Goal: Transaction & Acquisition: Purchase product/service

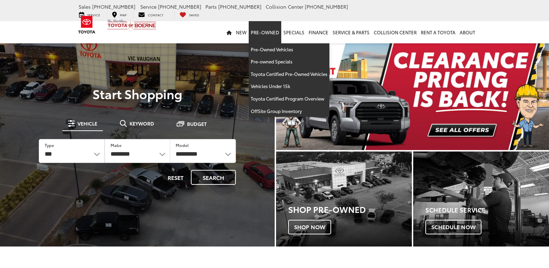
click at [275, 29] on link "Pre-Owned" at bounding box center [265, 32] width 33 height 22
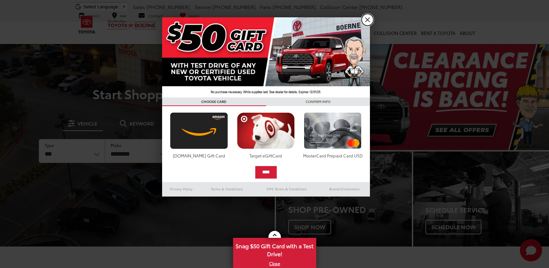
click at [369, 16] on link "X" at bounding box center [368, 20] width 12 height 12
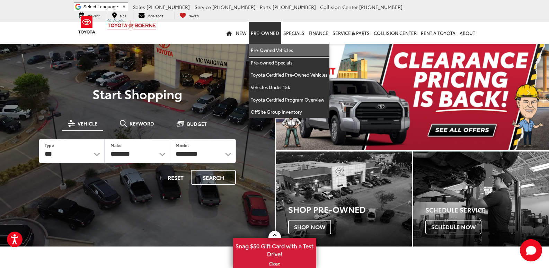
click at [273, 53] on link "Pre-Owned Vehicles" at bounding box center [289, 50] width 81 height 12
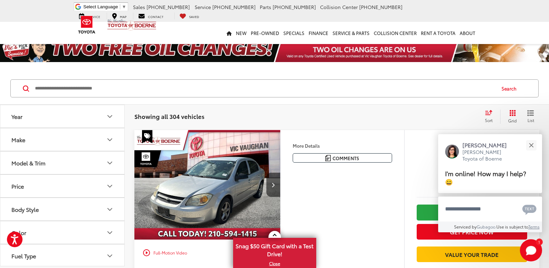
click at [159, 94] on input "Search by Make, Model, or Keyword" at bounding box center [264, 88] width 461 height 17
type input "******"
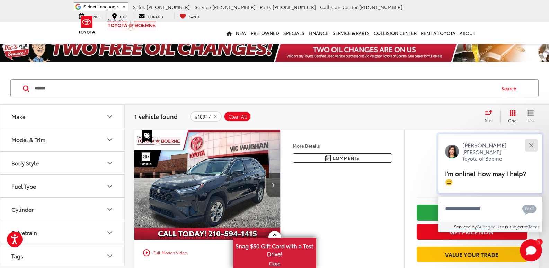
click at [533, 144] on div "Close" at bounding box center [531, 145] width 5 height 5
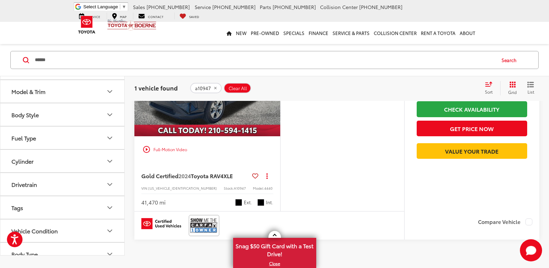
scroll to position [104, 0]
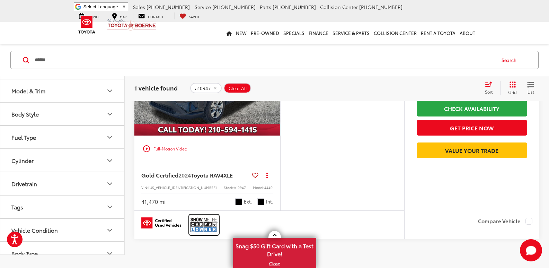
click at [212, 217] on img at bounding box center [204, 224] width 28 height 18
